Goal: Task Accomplishment & Management: Manage account settings

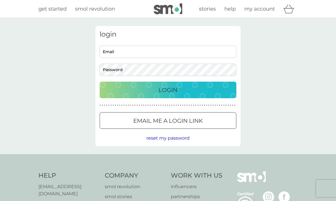
click at [211, 51] on input "Email" at bounding box center [168, 52] width 137 height 12
type input "klc2706@outlook.com"
click at [168, 89] on button "Login" at bounding box center [168, 89] width 137 height 17
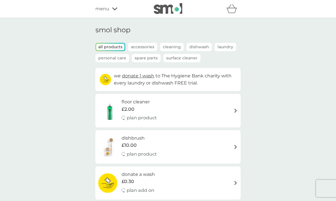
click at [109, 7] on div "menu" at bounding box center [119, 8] width 48 height 7
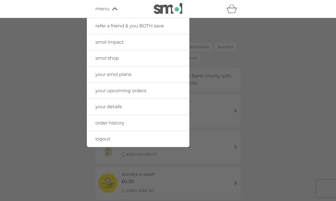
click at [144, 90] on span "your upcoming orders" at bounding box center [120, 90] width 51 height 5
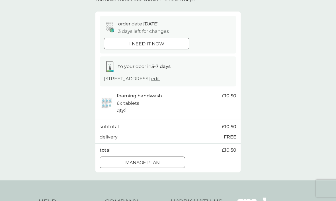
scroll to position [46, 0]
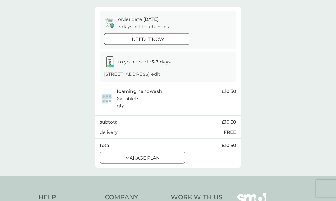
click at [167, 161] on div "Manage plan" at bounding box center [142, 157] width 85 height 7
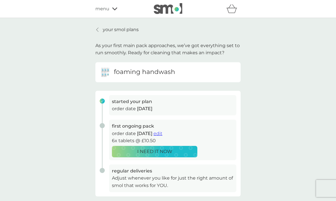
click at [162, 133] on span "edit" at bounding box center [158, 132] width 9 height 5
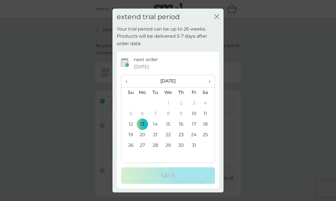
click at [206, 87] on span "›" at bounding box center [208, 81] width 6 height 12
click at [207, 87] on span "›" at bounding box center [208, 81] width 6 height 12
click at [143, 140] on td "22" at bounding box center [142, 134] width 13 height 11
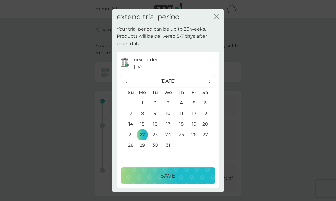
click at [196, 180] on div "Save" at bounding box center [168, 175] width 83 height 9
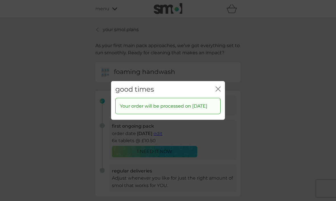
click at [219, 91] on icon "close" at bounding box center [218, 88] width 5 height 5
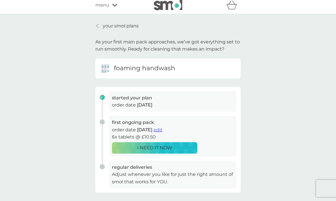
scroll to position [0, 0]
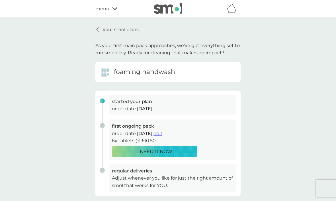
click at [121, 27] on p "your smol plans" at bounding box center [121, 29] width 36 height 7
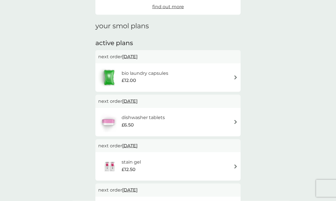
scroll to position [63, 0]
click at [232, 76] on div "bio laundry capsules £12.00" at bounding box center [168, 77] width 140 height 20
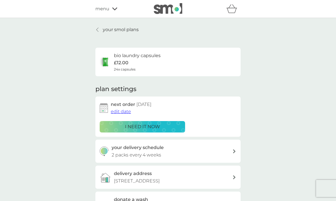
click at [121, 111] on span "edit date" at bounding box center [121, 111] width 20 height 5
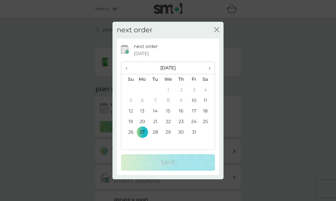
click at [209, 74] on span "›" at bounding box center [208, 68] width 6 height 12
click at [183, 137] on td "27" at bounding box center [181, 132] width 13 height 11
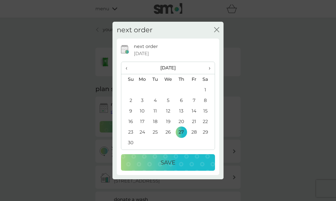
click at [199, 167] on div "Save" at bounding box center [168, 162] width 83 height 9
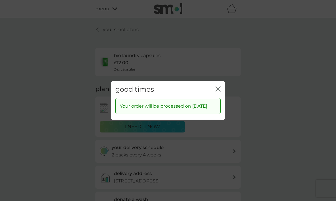
click at [220, 91] on icon "close" at bounding box center [218, 88] width 5 height 5
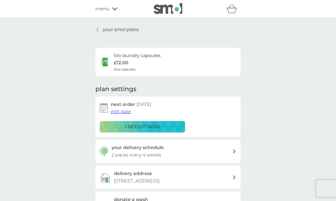
click at [99, 29] on icon at bounding box center [97, 29] width 2 height 5
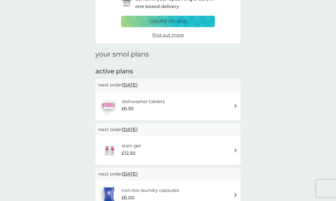
scroll to position [35, 0]
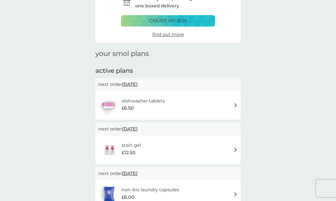
click at [233, 100] on div "dishwasher tablets £6.50" at bounding box center [168, 105] width 140 height 20
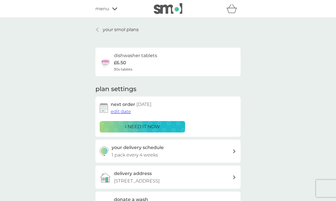
click at [117, 110] on span "edit date" at bounding box center [121, 111] width 20 height 5
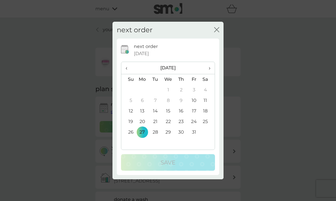
click at [208, 74] on span "›" at bounding box center [208, 68] width 6 height 12
click at [180, 137] on td "27" at bounding box center [181, 132] width 13 height 11
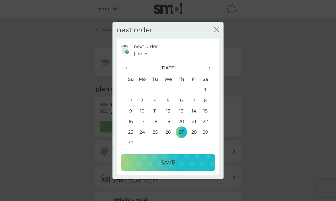
click at [175, 167] on p "Save" at bounding box center [168, 162] width 15 height 9
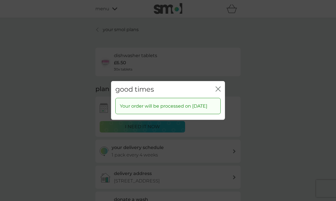
click at [220, 91] on icon "close" at bounding box center [218, 88] width 5 height 5
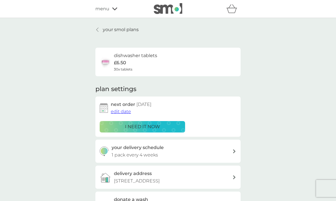
scroll to position [0, 0]
click at [104, 31] on p "your smol plans" at bounding box center [121, 29] width 36 height 7
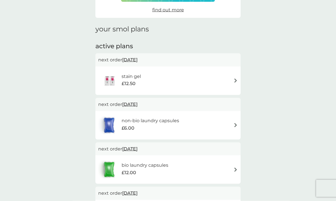
scroll to position [61, 0]
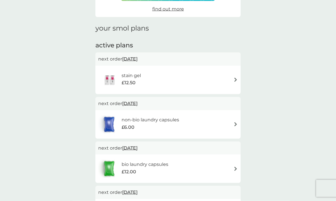
click at [138, 58] on span "[DATE]" at bounding box center [129, 58] width 15 height 11
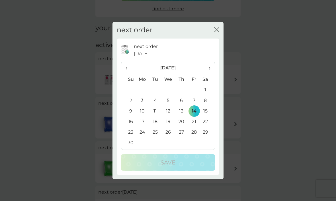
click at [181, 137] on td "27" at bounding box center [181, 132] width 13 height 11
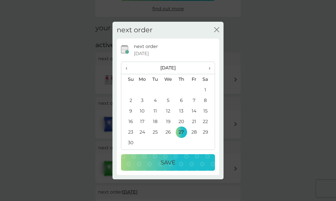
click at [171, 167] on p "Save" at bounding box center [168, 162] width 15 height 9
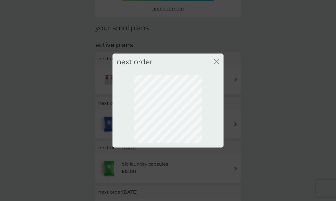
scroll to position [20, 0]
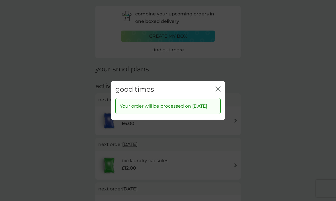
click at [218, 91] on icon "close" at bounding box center [218, 88] width 5 height 5
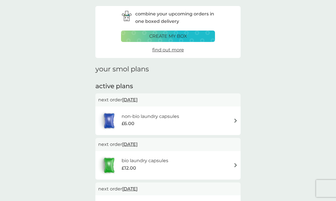
click at [138, 99] on span "[DATE]" at bounding box center [129, 99] width 15 height 11
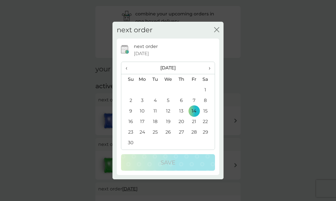
click at [181, 137] on td "27" at bounding box center [181, 132] width 13 height 11
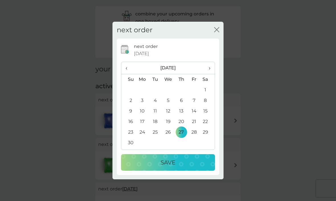
click at [179, 167] on div "Save" at bounding box center [168, 162] width 83 height 9
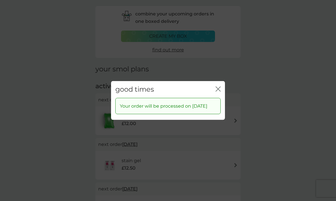
click at [219, 91] on icon "close" at bounding box center [218, 88] width 5 height 5
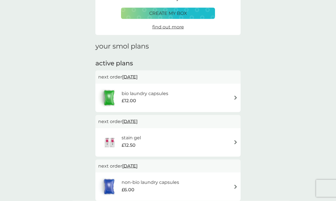
scroll to position [43, 0]
click at [234, 140] on img at bounding box center [236, 142] width 4 height 4
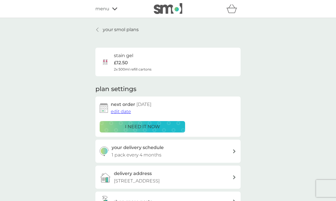
click at [101, 32] on link "your smol plans" at bounding box center [116, 29] width 43 height 7
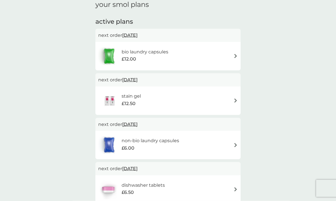
scroll to position [85, 0]
click at [138, 78] on span "[DATE]" at bounding box center [129, 78] width 15 height 11
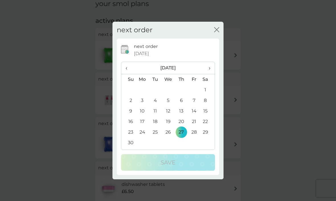
click at [208, 74] on span "›" at bounding box center [208, 68] width 6 height 12
click at [181, 137] on td "26" at bounding box center [181, 132] width 13 height 11
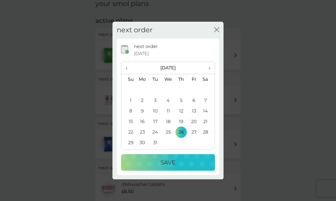
click at [175, 167] on p "Save" at bounding box center [168, 162] width 15 height 9
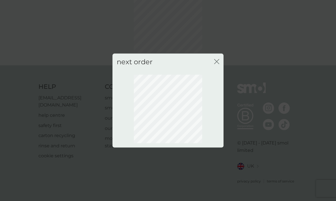
scroll to position [20, 0]
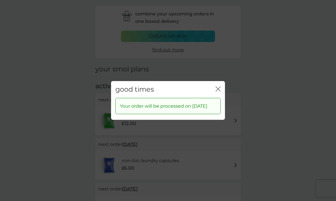
click at [220, 91] on icon "close" at bounding box center [218, 88] width 5 height 5
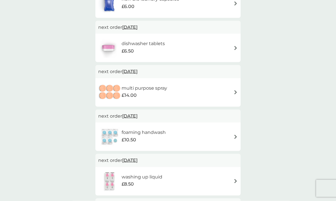
scroll to position [181, 0]
click at [138, 72] on span "[DATE]" at bounding box center [129, 71] width 15 height 11
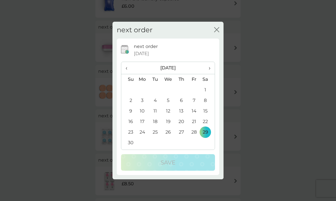
click at [180, 137] on td "27" at bounding box center [181, 132] width 13 height 11
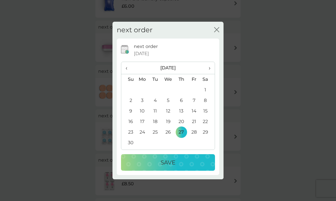
click at [185, 167] on div "Save" at bounding box center [168, 162] width 83 height 9
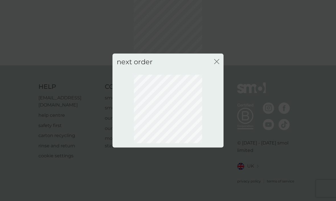
scroll to position [20, 0]
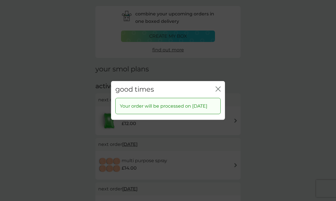
click at [218, 91] on icon "close" at bounding box center [217, 89] width 2 height 5
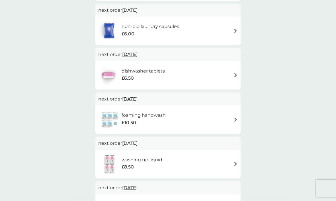
scroll to position [201, 0]
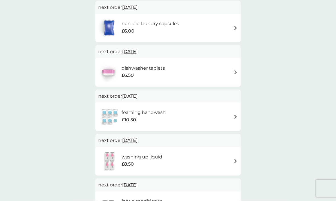
click at [138, 94] on span "[DATE]" at bounding box center [129, 95] width 15 height 11
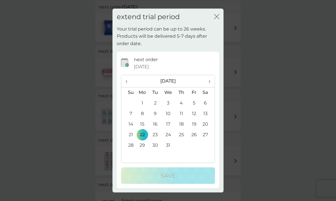
click at [210, 87] on span "›" at bounding box center [208, 81] width 6 height 12
click at [181, 150] on td "29" at bounding box center [181, 145] width 13 height 11
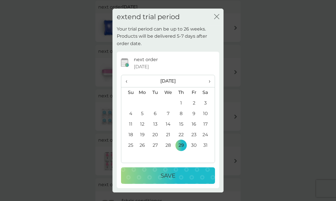
click at [193, 183] on button "Save" at bounding box center [168, 175] width 94 height 17
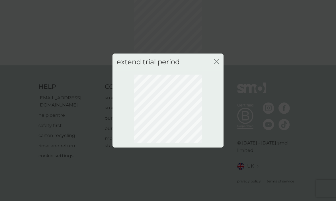
scroll to position [20, 0]
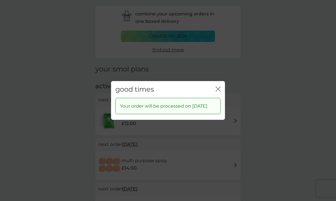
click at [219, 91] on icon "close" at bounding box center [218, 88] width 5 height 5
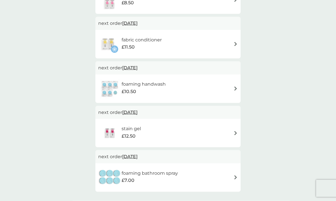
scroll to position [318, 0]
click at [138, 152] on span "[DATE]" at bounding box center [129, 156] width 15 height 11
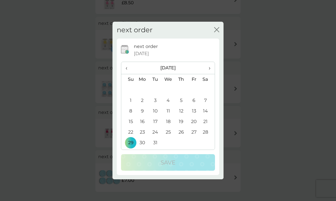
click at [181, 137] on td "26" at bounding box center [181, 132] width 13 height 11
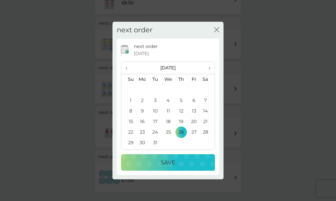
click at [198, 170] on button "Save" at bounding box center [168, 162] width 94 height 17
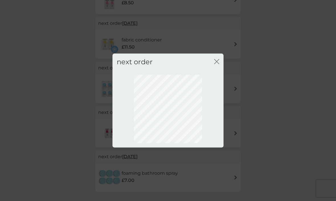
scroll to position [20, 0]
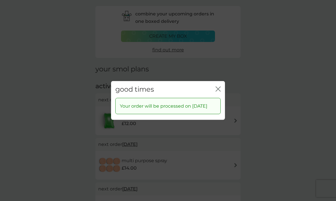
click at [217, 91] on icon "close" at bounding box center [218, 88] width 5 height 5
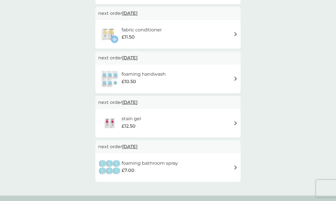
scroll to position [331, 0]
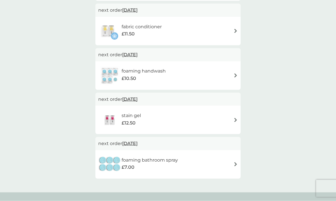
click at [138, 138] on span "[DATE]" at bounding box center [129, 143] width 15 height 11
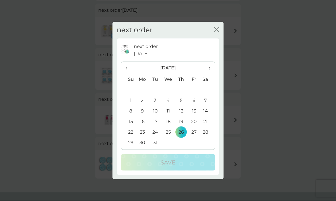
scroll to position [331, 0]
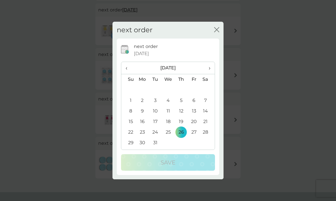
click at [123, 74] on th "‹" at bounding box center [128, 68] width 15 height 12
click at [128, 74] on span "‹" at bounding box center [129, 68] width 6 height 12
click at [181, 137] on td "29" at bounding box center [181, 132] width 13 height 11
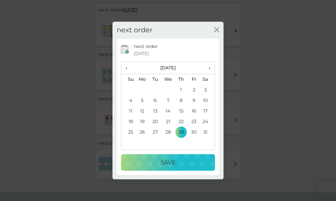
click at [198, 167] on div "Save" at bounding box center [168, 162] width 83 height 9
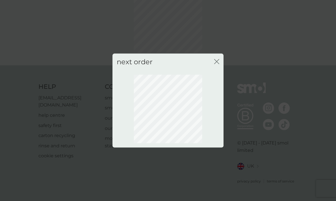
scroll to position [20, 0]
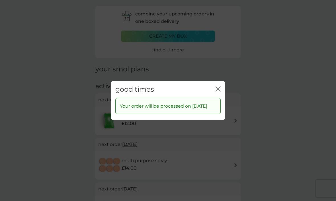
click at [217, 91] on icon "close" at bounding box center [217, 89] width 2 height 5
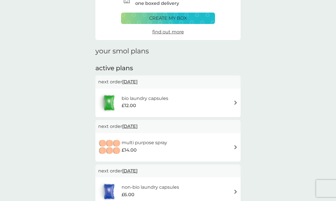
scroll to position [8, 0]
